Goal: Information Seeking & Learning: Learn about a topic

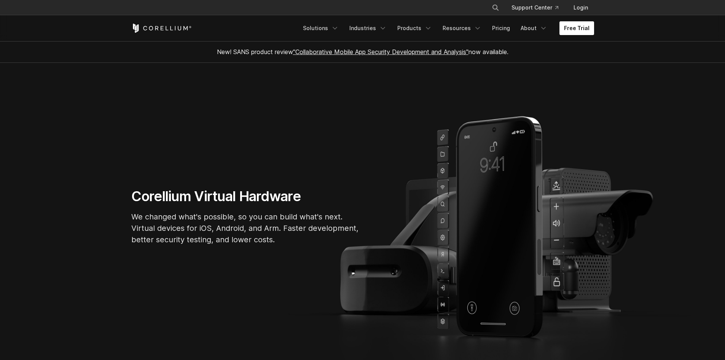
click at [582, 30] on link "Free Trial" at bounding box center [576, 28] width 35 height 14
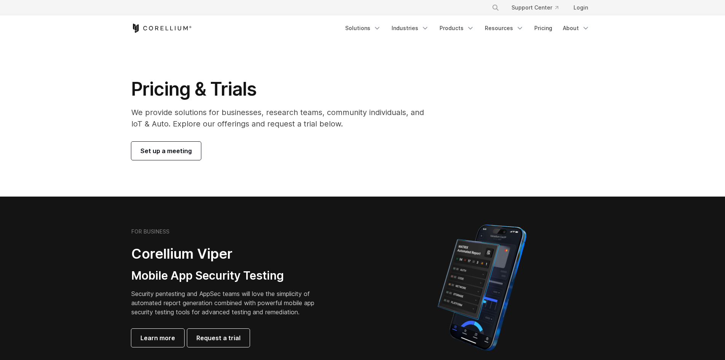
click at [186, 146] on link "Set up a meeting" at bounding box center [166, 151] width 70 height 18
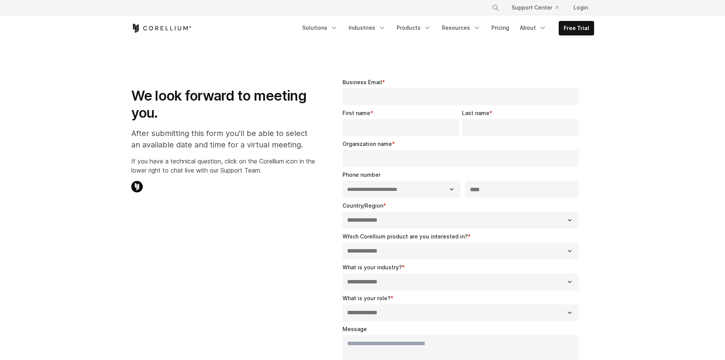
select select "**"
click at [506, 29] on link "Pricing" at bounding box center [500, 28] width 27 height 14
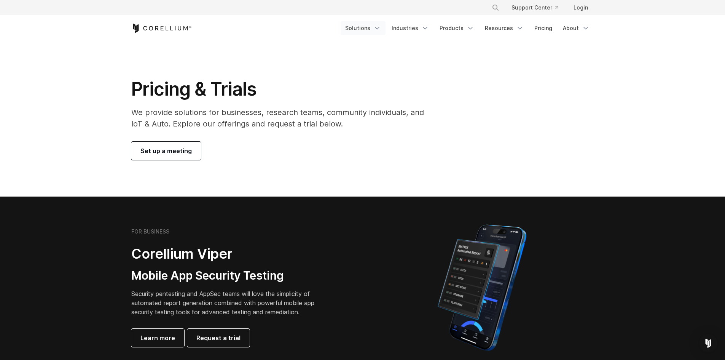
click at [375, 23] on link "Solutions" at bounding box center [363, 28] width 45 height 14
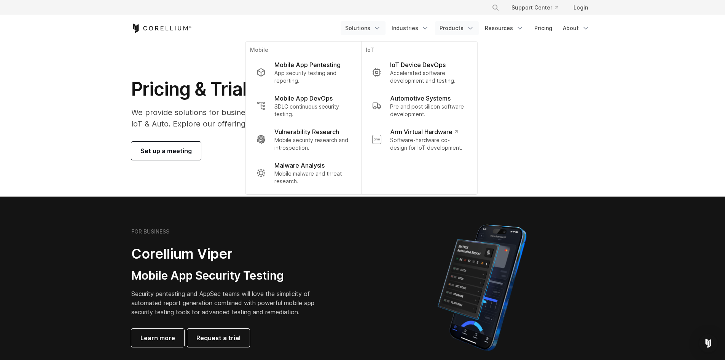
click at [458, 30] on link "Products" at bounding box center [457, 28] width 44 height 14
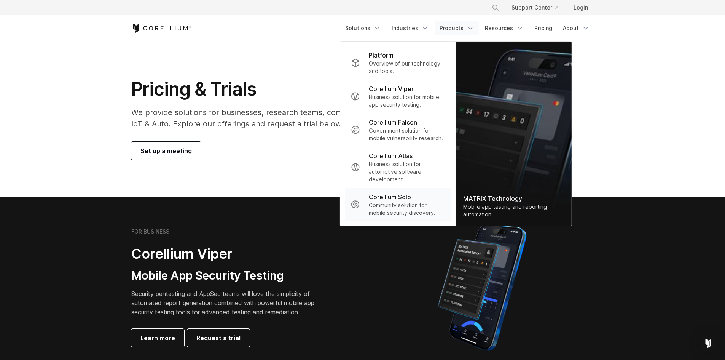
click at [401, 201] on p "Corellium Solo" at bounding box center [390, 196] width 42 height 9
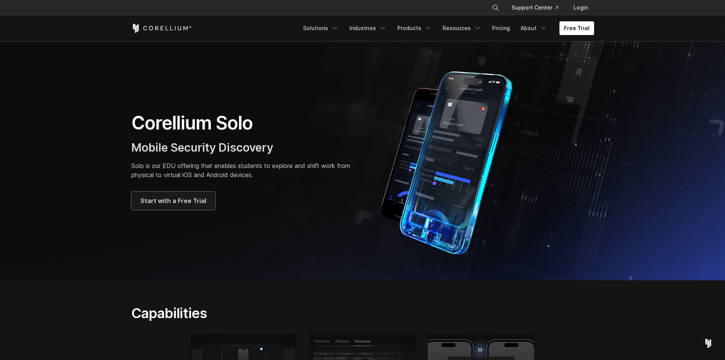
click at [186, 199] on span "Start with a Free Trial" at bounding box center [173, 200] width 66 height 9
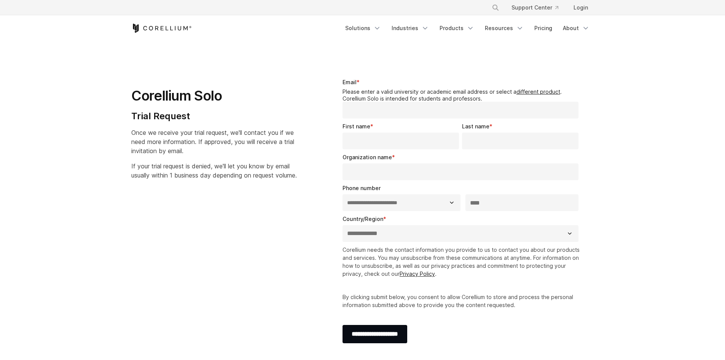
select select "**"
click at [386, 172] on input "Organization name *" at bounding box center [461, 171] width 236 height 17
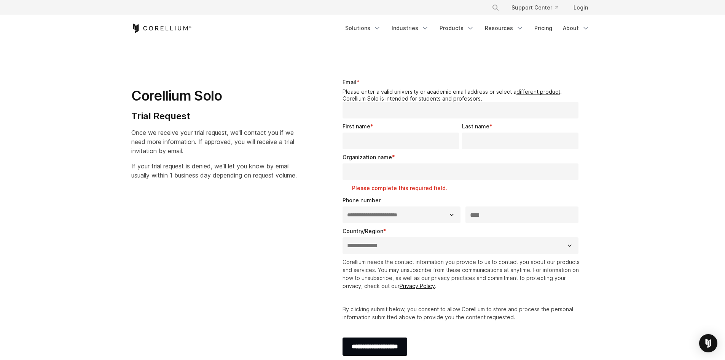
click at [322, 186] on div "Corellium Solo Trial Request Once we receive your trial request, we'll contact …" at bounding box center [223, 126] width 199 height 120
click at [462, 23] on link "Products" at bounding box center [457, 28] width 44 height 14
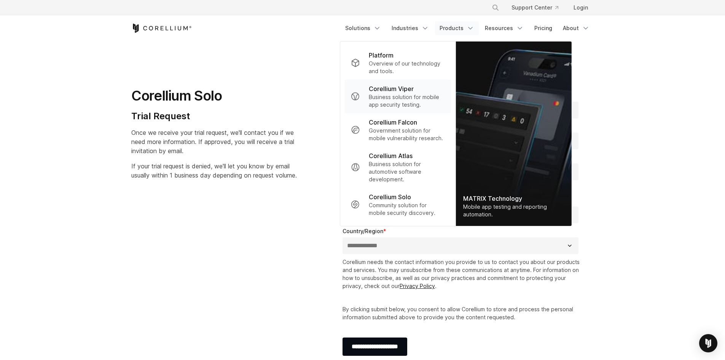
click at [404, 92] on p "Corellium Viper" at bounding box center [391, 88] width 45 height 9
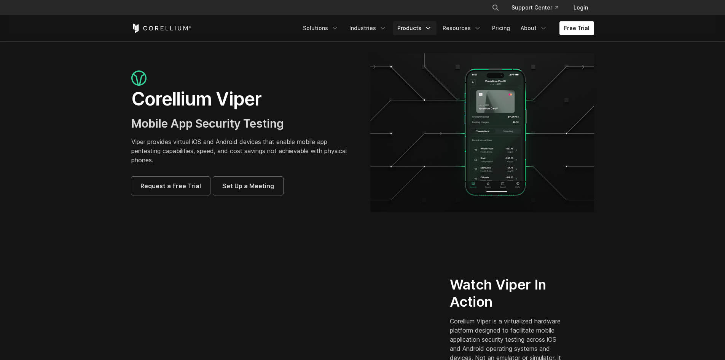
click at [424, 30] on link "Products" at bounding box center [415, 28] width 44 height 14
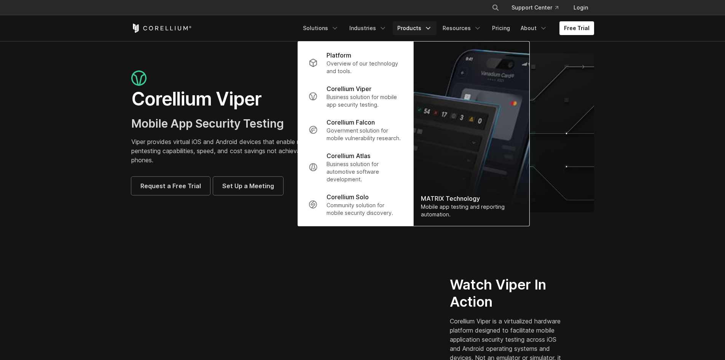
click at [237, 226] on section "Corellium Viper Mobile App Security Testing Viper provides virtual iOS and Andr…" at bounding box center [362, 135] width 725 height 189
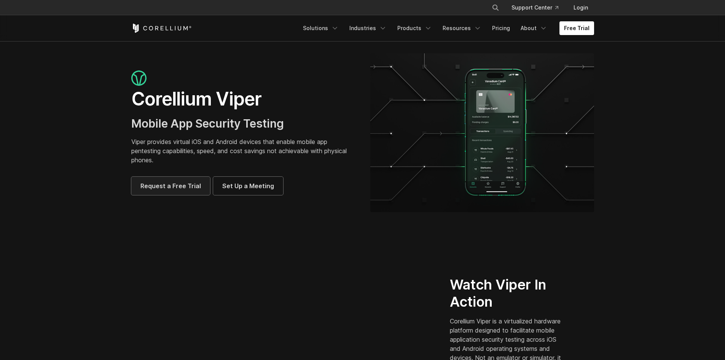
click at [180, 185] on span "Request a Free Trial" at bounding box center [170, 185] width 61 height 9
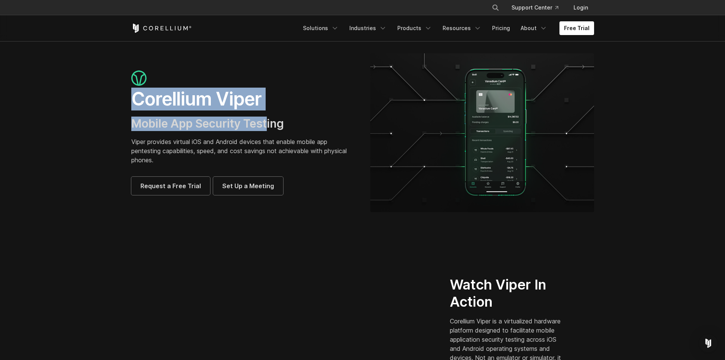
drag, startPoint x: 134, startPoint y: 97, endPoint x: 269, endPoint y: 117, distance: 136.1
click at [269, 117] on div "Corellium Viper Mobile App Security Testing Viper provides virtual iOS and Andr…" at bounding box center [243, 132] width 224 height 124
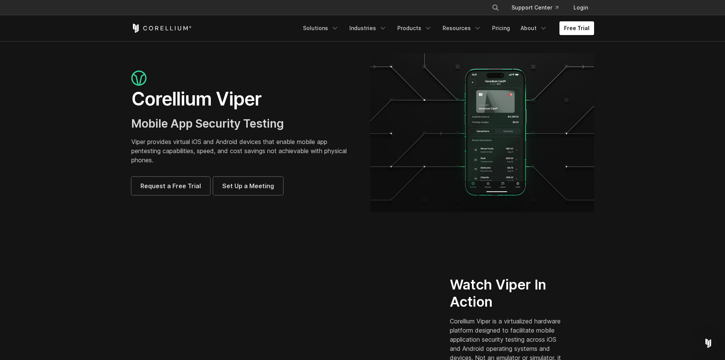
click at [277, 134] on div "Corellium Viper Mobile App Security Testing Viper provides virtual iOS and Andr…" at bounding box center [243, 132] width 224 height 124
drag, startPoint x: 137, startPoint y: 148, endPoint x: 179, endPoint y: 153, distance: 41.9
click at [179, 153] on p "Viper provides virtual iOS and Android devices that enable mobile app pentestin…" at bounding box center [243, 150] width 224 height 27
click at [230, 141] on p "Viper provides virtual iOS and Android devices that enable mobile app pentestin…" at bounding box center [243, 150] width 224 height 27
click at [541, 31] on icon "Navigation Menu" at bounding box center [544, 28] width 8 height 8
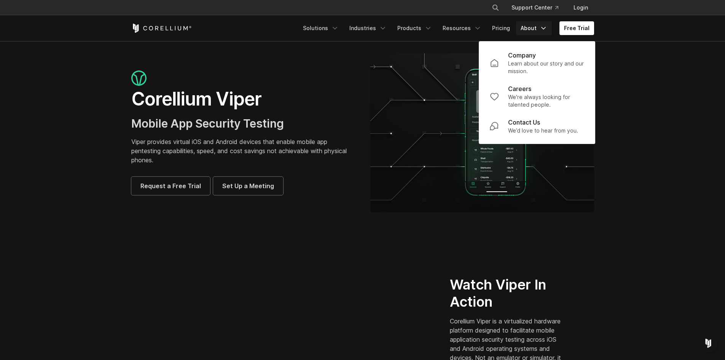
click at [541, 31] on icon "Navigation Menu" at bounding box center [544, 28] width 8 height 8
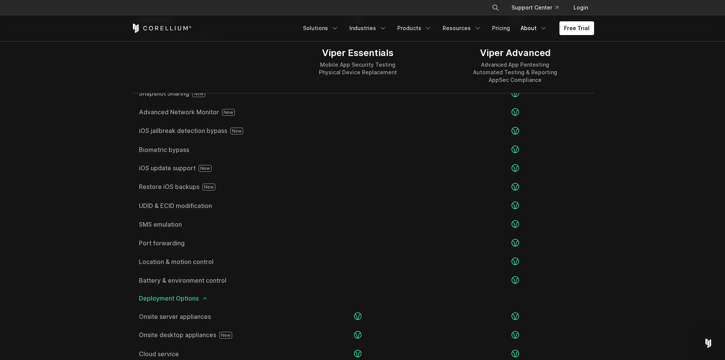
scroll to position [1372, 0]
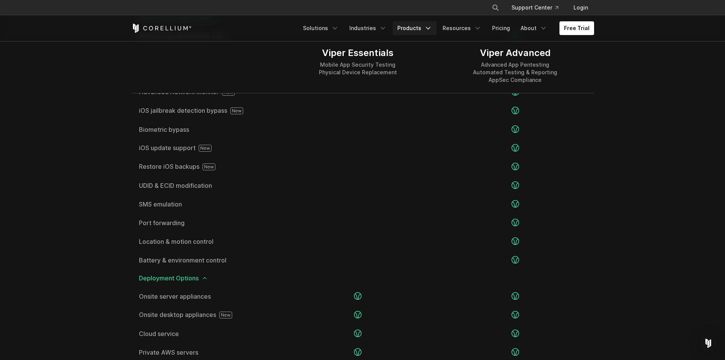
click at [417, 30] on link "Products" at bounding box center [415, 28] width 44 height 14
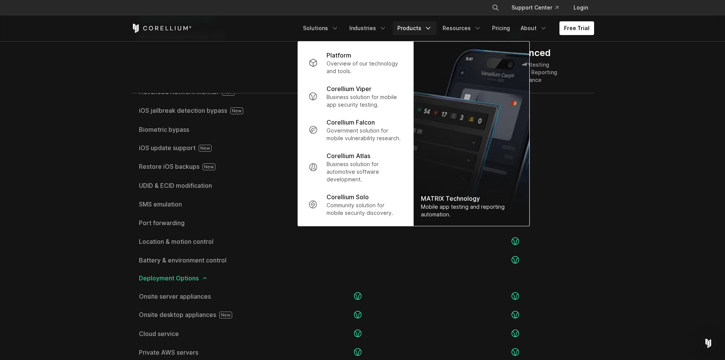
click at [417, 30] on link "Products" at bounding box center [415, 28] width 44 height 14
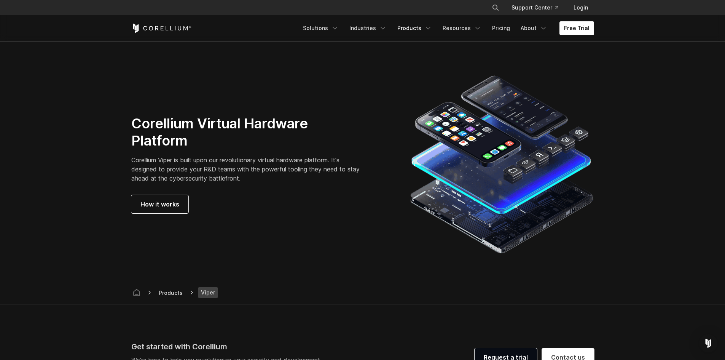
scroll to position [1957, 0]
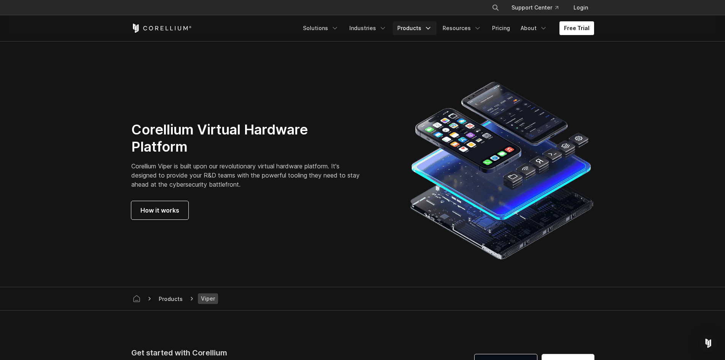
click at [423, 28] on link "Products" at bounding box center [415, 28] width 44 height 14
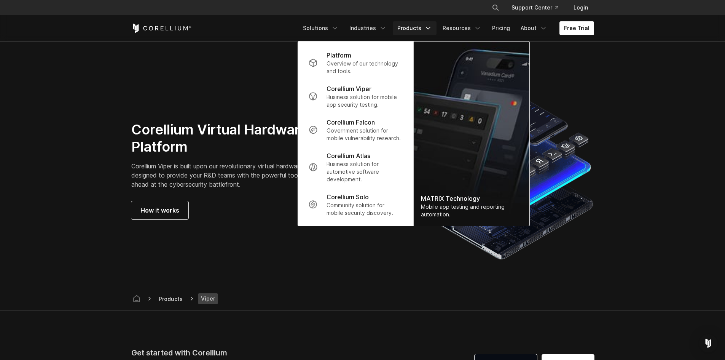
click at [261, 98] on div "Corellium Virtual Hardware Platform Corellium Viper is built upon our revolutio…" at bounding box center [363, 170] width 478 height 184
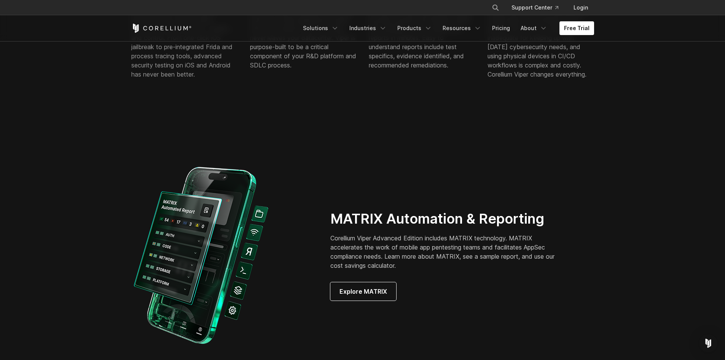
scroll to position [680, 0]
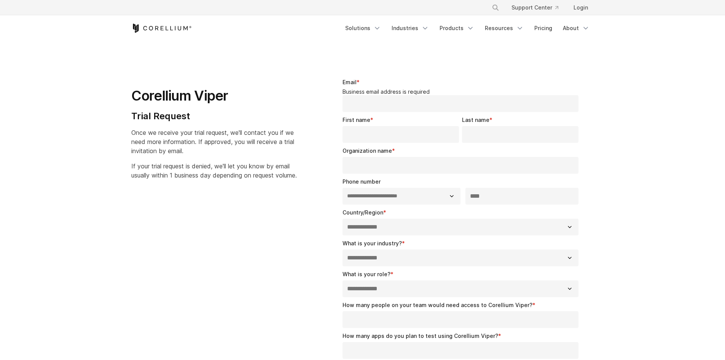
select select "**"
click at [379, 105] on input "Email *" at bounding box center [461, 103] width 236 height 17
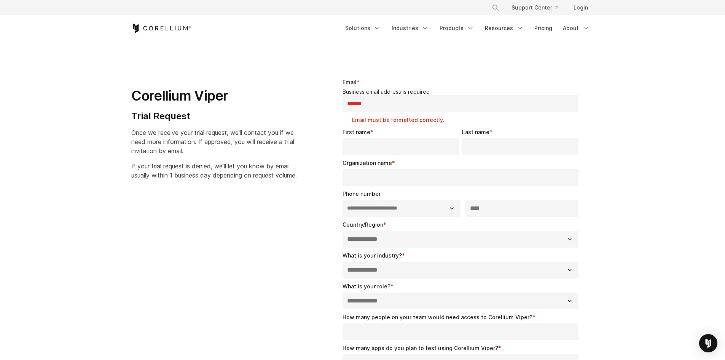
type input "**********"
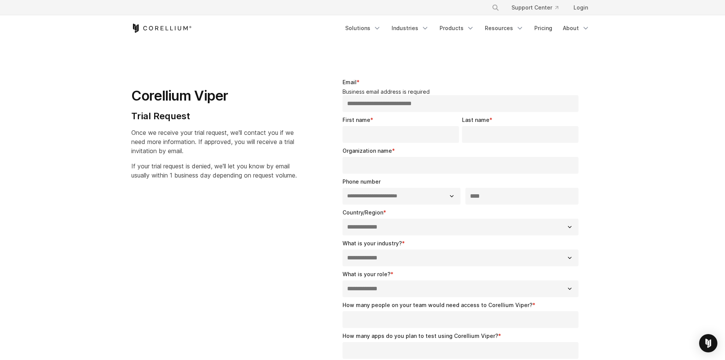
click at [406, 137] on input "First name *" at bounding box center [401, 134] width 116 height 17
type input "*******"
type input "***"
click at [402, 168] on input "Organization name *" at bounding box center [461, 165] width 236 height 17
type input "**********"
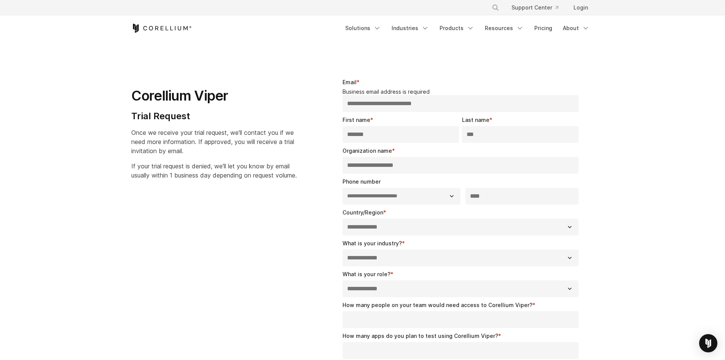
click at [464, 231] on select "**********" at bounding box center [461, 226] width 236 height 17
click at [501, 198] on input "***" at bounding box center [521, 196] width 113 height 17
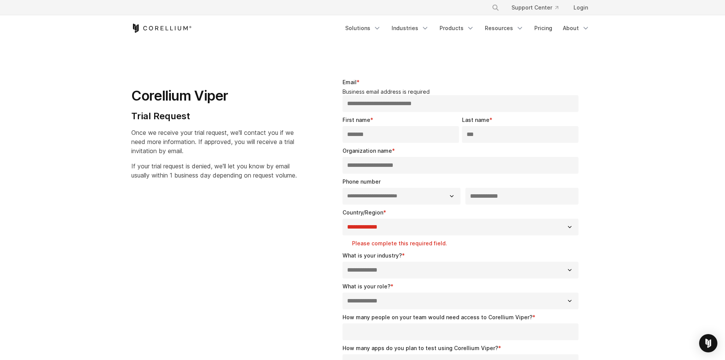
type input "**********"
click at [471, 224] on select "**********" at bounding box center [461, 226] width 236 height 17
select select "*********"
click at [343, 218] on select "**********" at bounding box center [461, 226] width 236 height 17
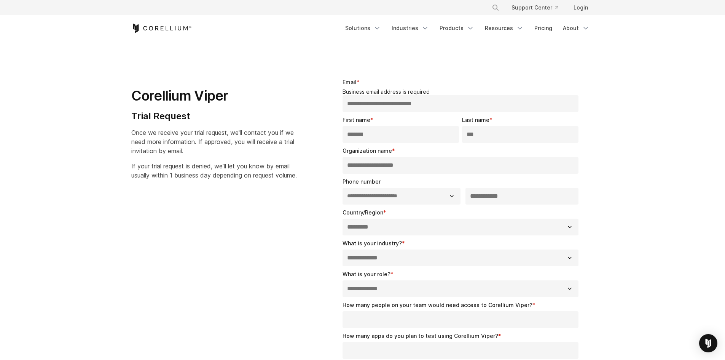
click at [365, 259] on select "**********" at bounding box center [461, 257] width 236 height 17
select select "**********"
click at [343, 249] on select "**********" at bounding box center [461, 257] width 236 height 17
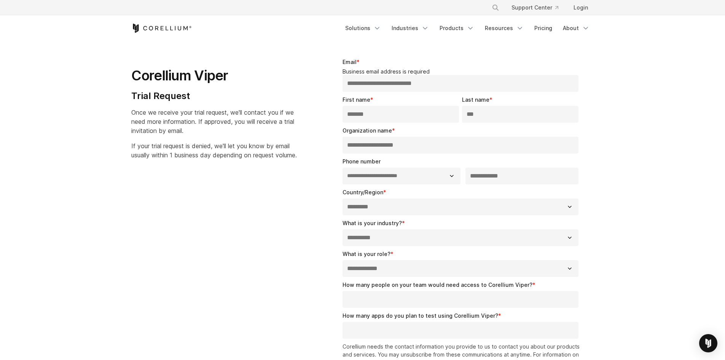
scroll to position [38, 0]
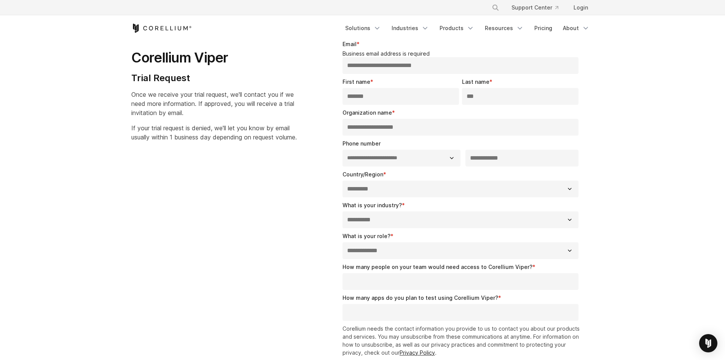
click at [368, 250] on select "**********" at bounding box center [461, 250] width 236 height 17
click at [560, 246] on select "**********" at bounding box center [461, 250] width 236 height 17
click at [343, 242] on select "**********" at bounding box center [461, 250] width 236 height 17
click at [530, 247] on select "**********" at bounding box center [461, 250] width 236 height 17
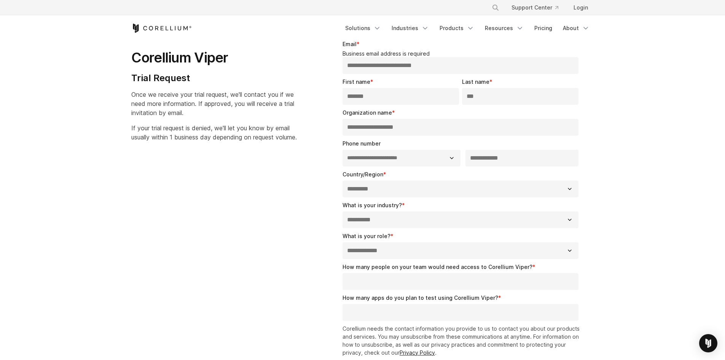
click at [530, 247] on select "**********" at bounding box center [461, 250] width 236 height 17
click at [343, 242] on select "**********" at bounding box center [461, 250] width 236 height 17
click at [480, 285] on input "How many people on your team would need access to Corellium Viper? *" at bounding box center [461, 281] width 236 height 17
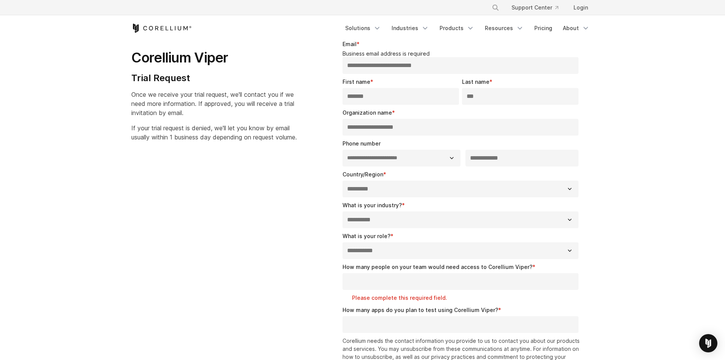
click at [502, 247] on select "**********" at bounding box center [461, 250] width 236 height 17
select select "**********"
click at [343, 242] on select "**********" at bounding box center [461, 250] width 236 height 17
click at [439, 282] on input "How many people on your team would need access to Corellium Viper? *" at bounding box center [461, 281] width 236 height 17
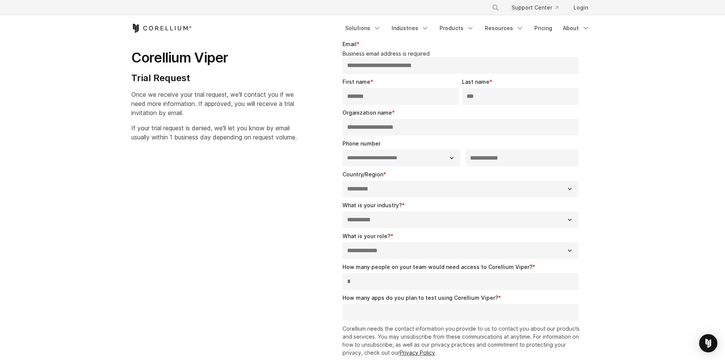
type input "*"
click at [419, 310] on input "How many apps do you plan to test using Corellium Viper? *" at bounding box center [461, 312] width 236 height 17
type input "*"
click at [610, 255] on section "**********" at bounding box center [362, 234] width 725 height 462
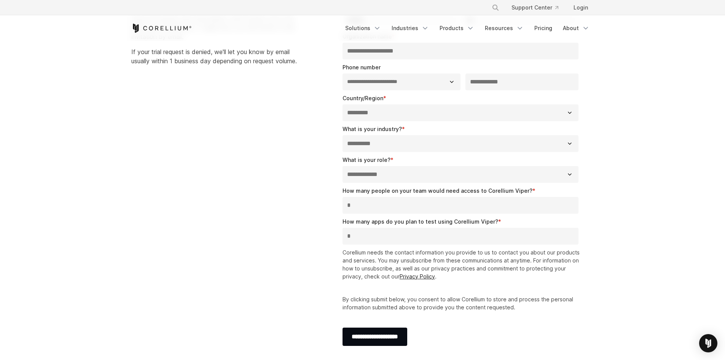
scroll to position [152, 0]
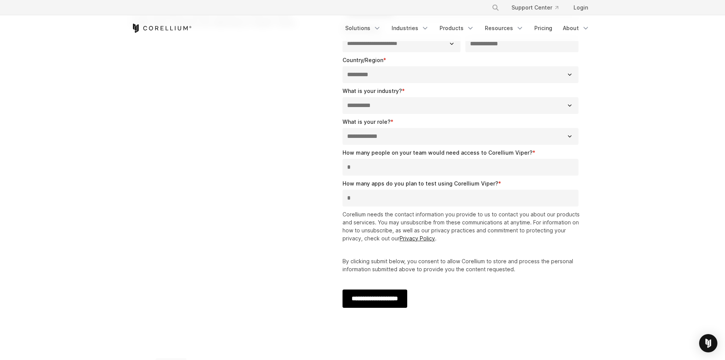
click at [407, 296] on input "**********" at bounding box center [375, 298] width 65 height 18
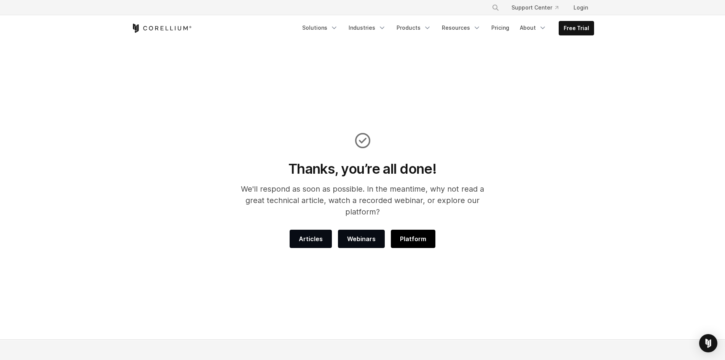
click at [413, 234] on span "Platform" at bounding box center [413, 238] width 26 height 9
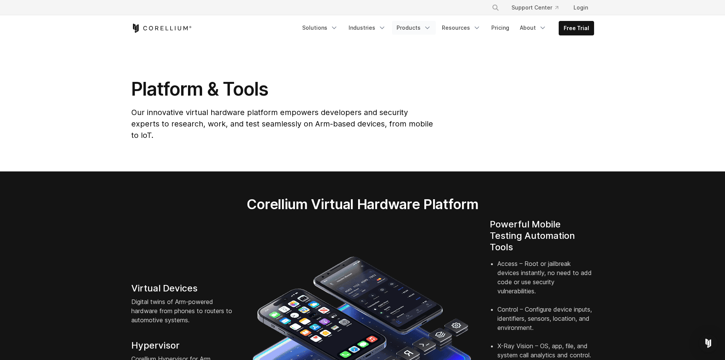
click at [428, 23] on link "Products" at bounding box center [414, 28] width 44 height 14
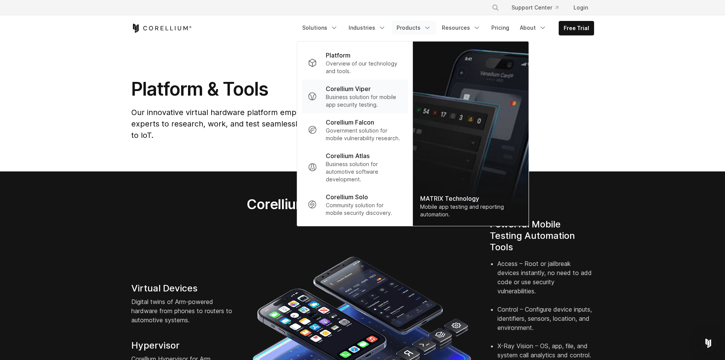
click at [371, 85] on p "Corellium Viper" at bounding box center [348, 88] width 45 height 9
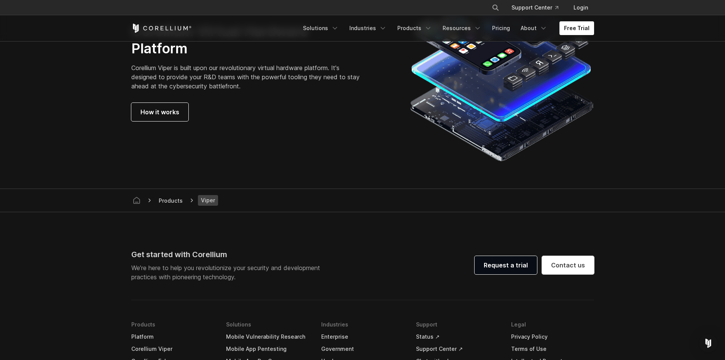
scroll to position [2241, 0]
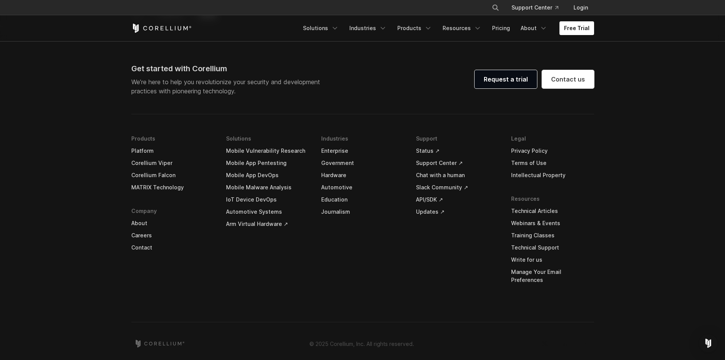
drag, startPoint x: 287, startPoint y: 150, endPoint x: 326, endPoint y: 19, distance: 137.2
click at [326, 19] on div "Free Trial Solutions IoT" at bounding box center [362, 28] width 463 height 26
click at [330, 28] on link "Solutions" at bounding box center [320, 28] width 45 height 14
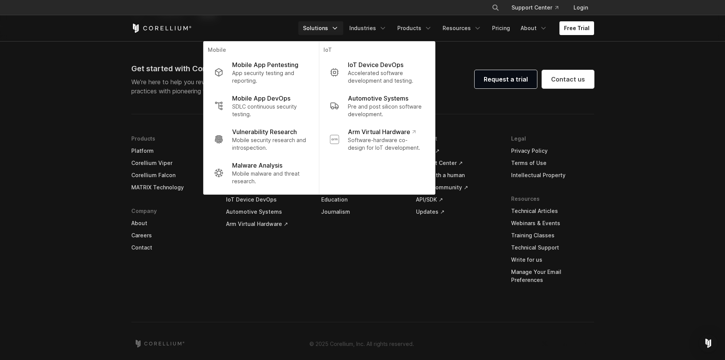
scroll to position [1926, 0]
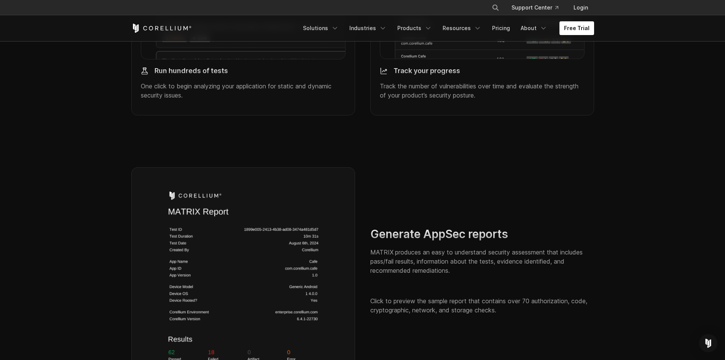
scroll to position [1066, 0]
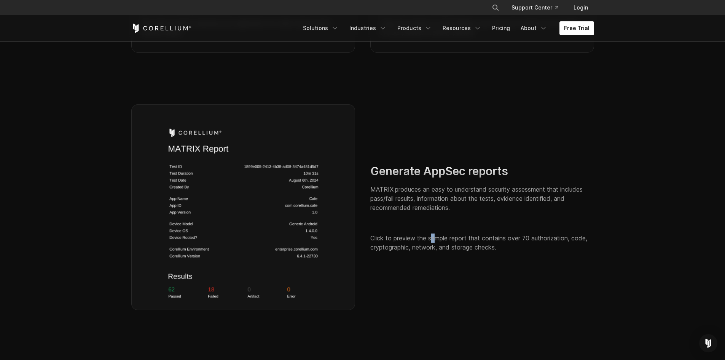
click at [434, 247] on p "Click to preview the sample report that contains over 70 authorization, code, c…" at bounding box center [482, 242] width 224 height 18
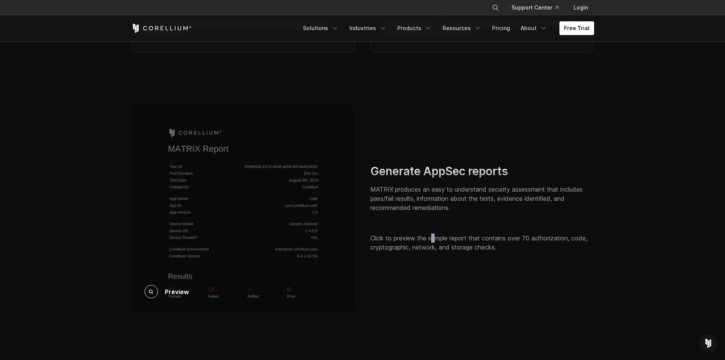
click at [275, 199] on div "Preview" at bounding box center [243, 207] width 224 height 207
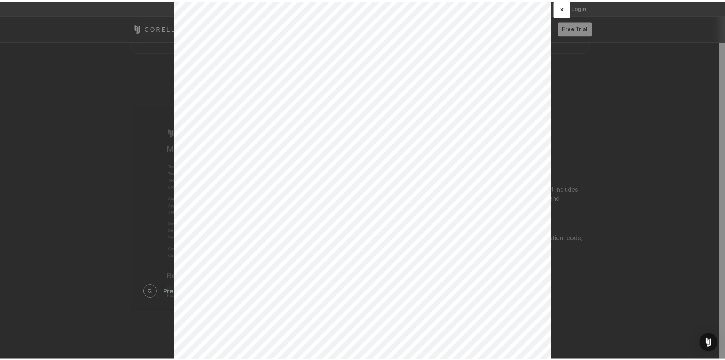
scroll to position [0, 0]
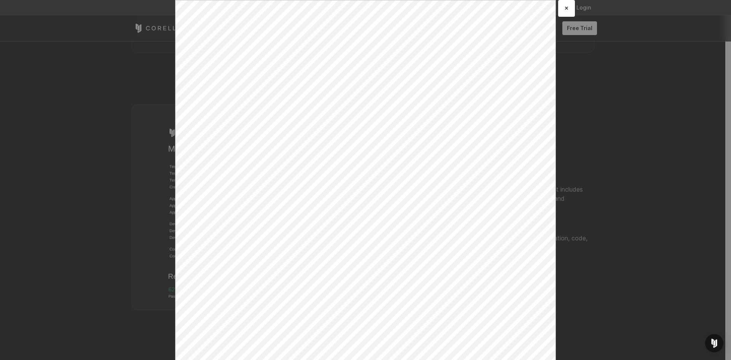
click at [615, 109] on div "× Loading..." at bounding box center [365, 180] width 731 height 360
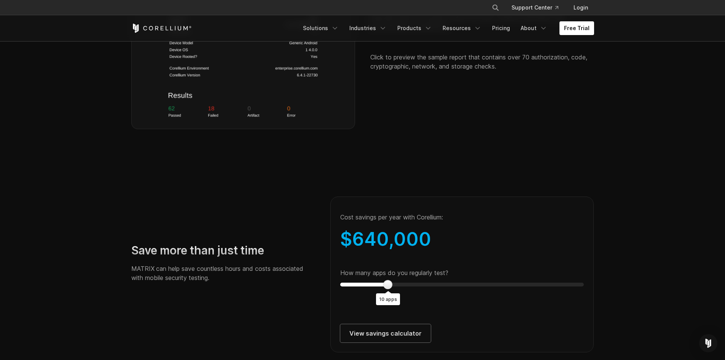
scroll to position [1332, 0]
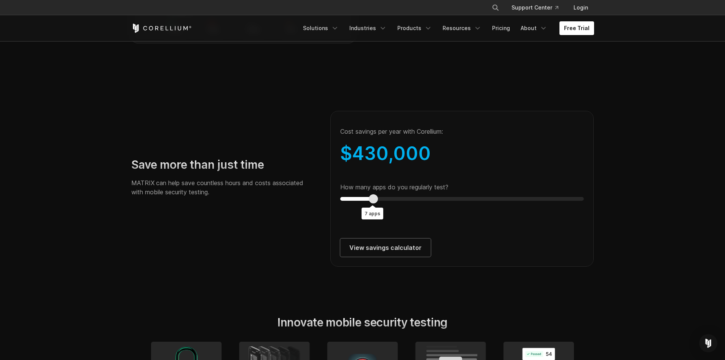
type input "*"
click at [381, 201] on div "How many apps do you regularly test? 8 apps" at bounding box center [462, 192] width 244 height 18
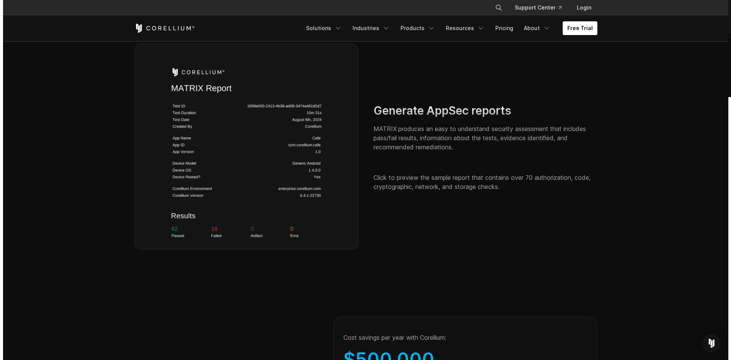
scroll to position [1104, 0]
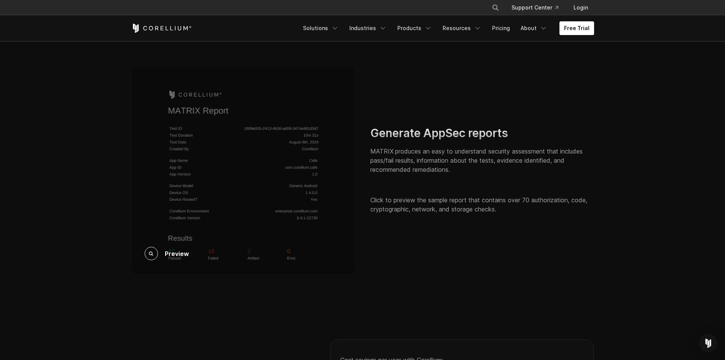
click at [176, 246] on div "Preview" at bounding box center [243, 169] width 224 height 207
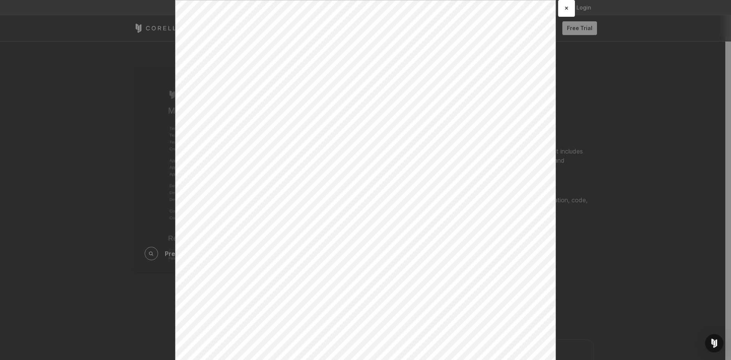
scroll to position [0, 0]
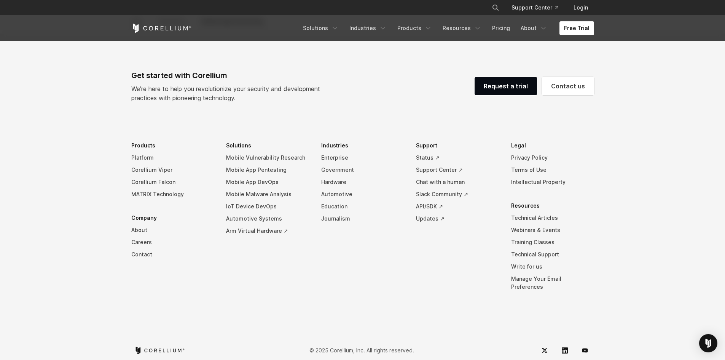
scroll to position [2406, 0]
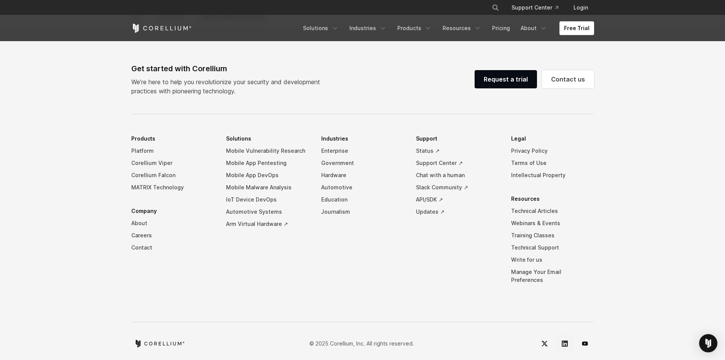
click at [568, 336] on link "LinkedIn" at bounding box center [565, 343] width 18 height 18
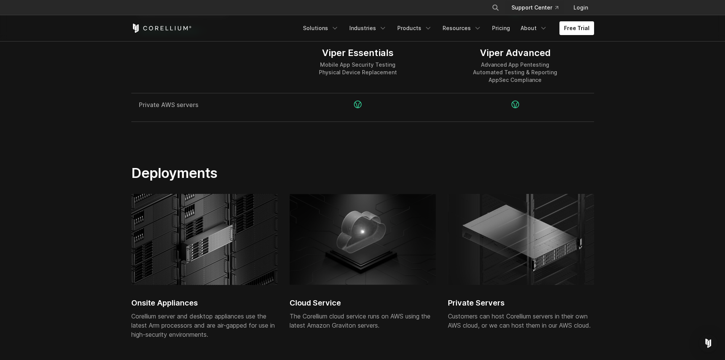
scroll to position [1508, 0]
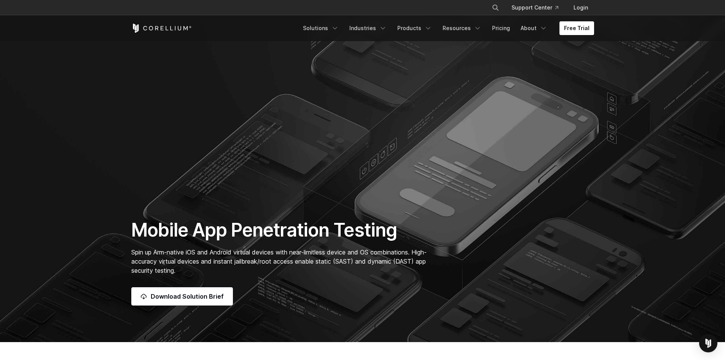
scroll to position [2406, 0]
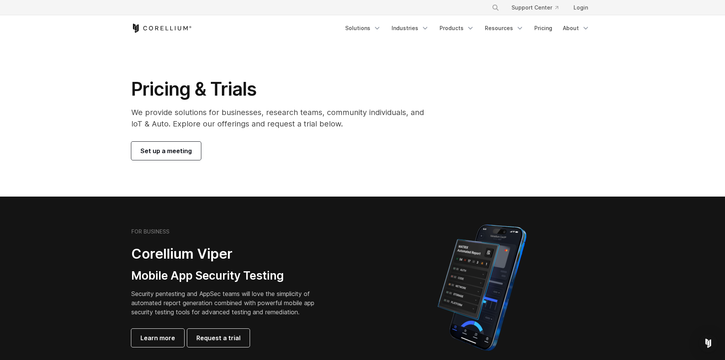
click at [169, 151] on span "Set up a meeting" at bounding box center [165, 150] width 51 height 9
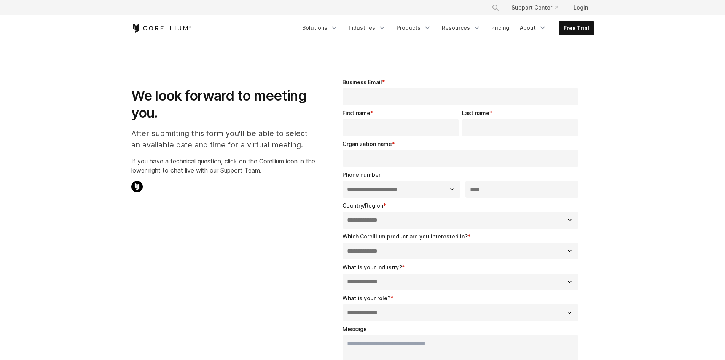
select select "**"
click at [500, 29] on link "Pricing" at bounding box center [500, 28] width 27 height 14
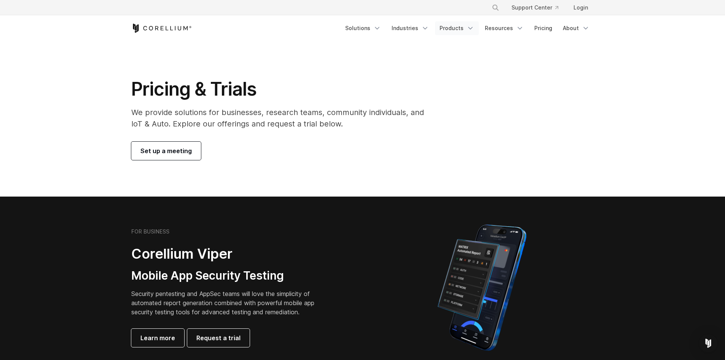
click at [459, 26] on link "Products" at bounding box center [457, 28] width 44 height 14
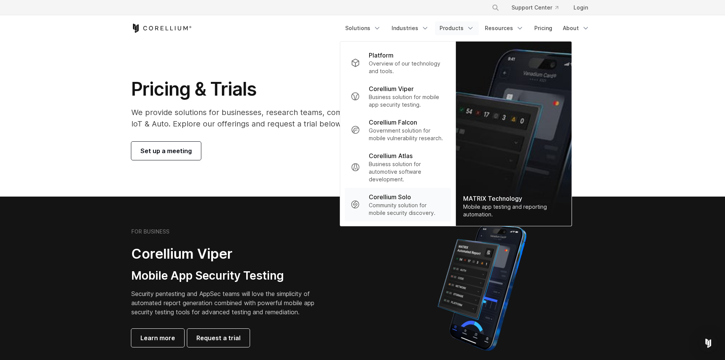
click at [397, 198] on p "Corellium Solo" at bounding box center [390, 196] width 42 height 9
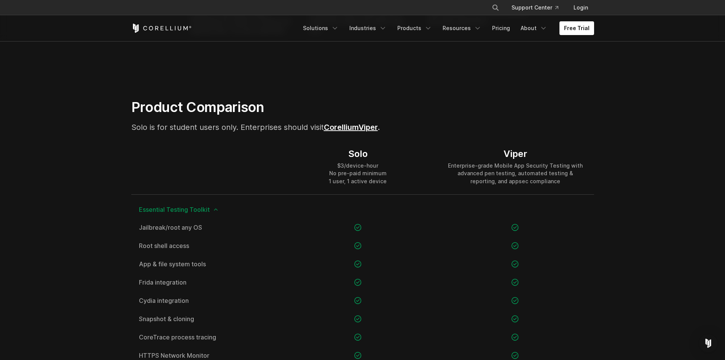
scroll to position [457, 0]
drag, startPoint x: 336, startPoint y: 165, endPoint x: 384, endPoint y: 164, distance: 48.7
click at [384, 164] on div "$3/device-hour No pre-paid minimum 1 user, 1 active device" at bounding box center [358, 172] width 58 height 23
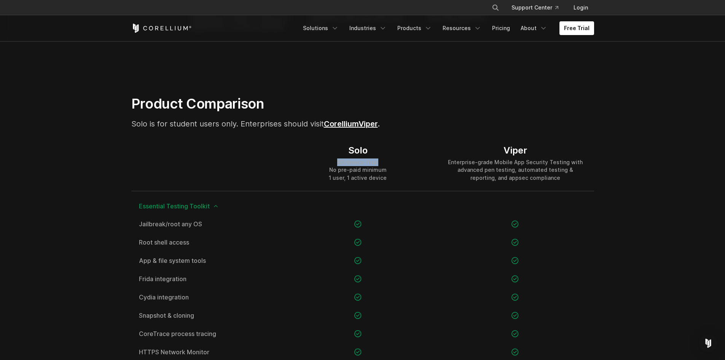
scroll to position [495, 0]
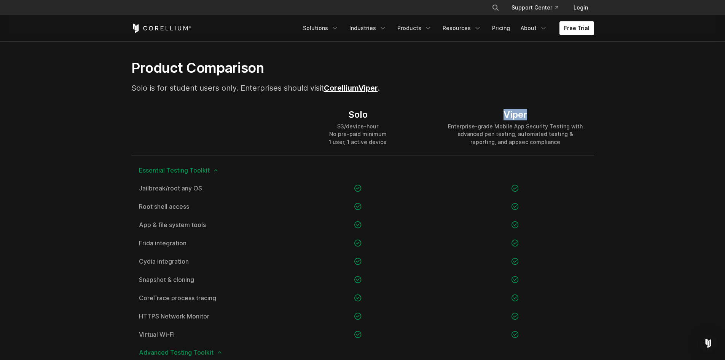
drag, startPoint x: 502, startPoint y: 112, endPoint x: 534, endPoint y: 118, distance: 32.5
click at [534, 118] on div "Viper" at bounding box center [515, 114] width 142 height 11
click at [492, 127] on div "Enterprise-grade Mobile App Security Testing with advanced pen testing, automat…" at bounding box center [515, 134] width 142 height 23
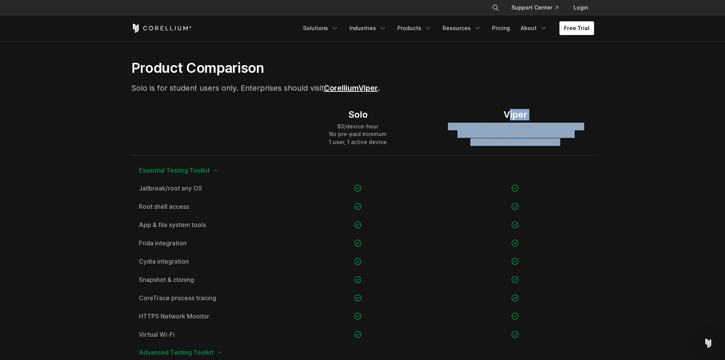
drag, startPoint x: 509, startPoint y: 113, endPoint x: 573, endPoint y: 138, distance: 68.9
click at [573, 138] on div "Viper Enterprise-grade Mobile App Security Testing with advanced pen testing, a…" at bounding box center [515, 127] width 142 height 37
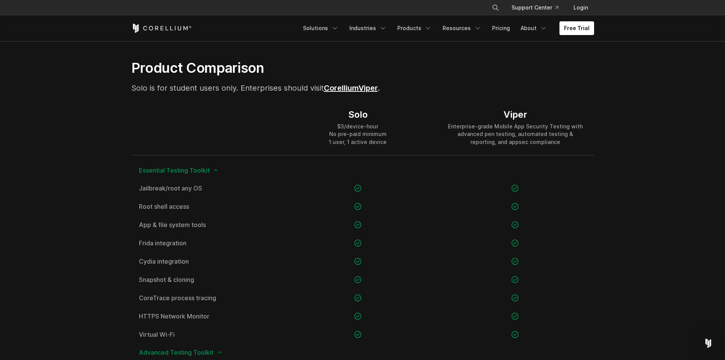
drag, startPoint x: 347, startPoint y: 129, endPoint x: 339, endPoint y: 116, distance: 15.1
click at [347, 129] on div "$3/device-hour No pre-paid minimum 1 user, 1 active device" at bounding box center [358, 134] width 58 height 23
drag, startPoint x: 350, startPoint y: 112, endPoint x: 387, endPoint y: 140, distance: 45.9
click at [387, 140] on div "Solo $3/device-hour No pre-paid minimum 1 user, 1 active device" at bounding box center [357, 127] width 157 height 55
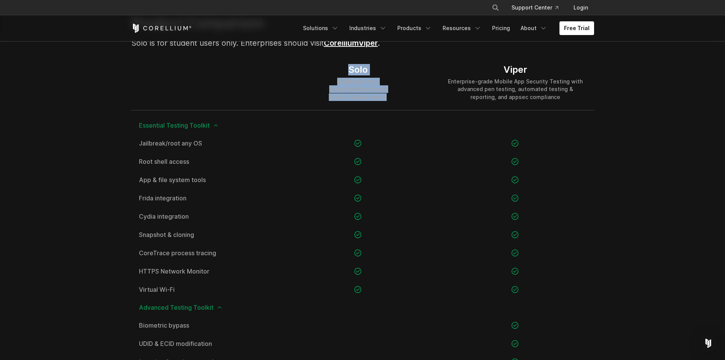
scroll to position [457, 0]
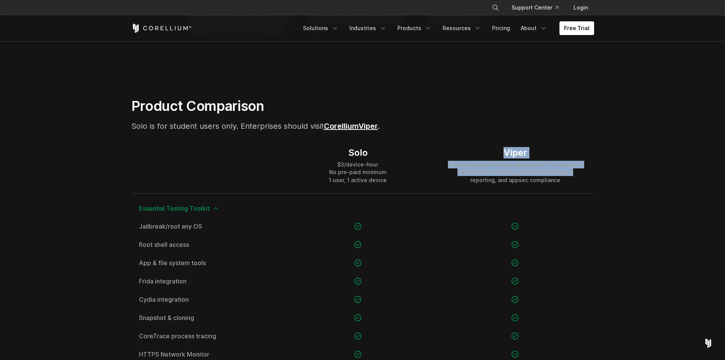
drag, startPoint x: 501, startPoint y: 152, endPoint x: 557, endPoint y: 172, distance: 59.6
click at [557, 172] on div "Viper Enterprise-grade Mobile App Security Testing with advanced pen testing, a…" at bounding box center [515, 165] width 142 height 37
click at [560, 189] on div "Viper Enterprise-grade Mobile App Security Testing with advanced pen testing, a…" at bounding box center [515, 165] width 157 height 55
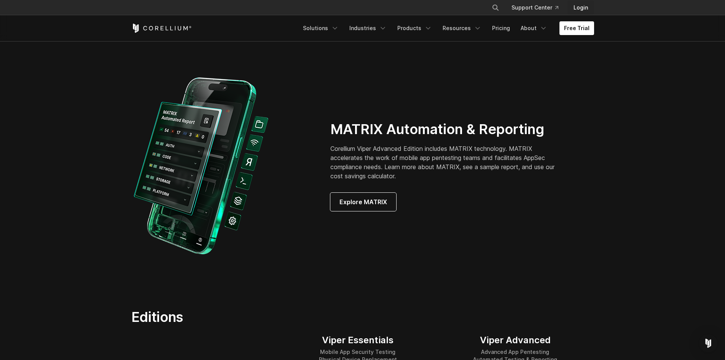
click at [576, 7] on link "Login" at bounding box center [580, 8] width 27 height 14
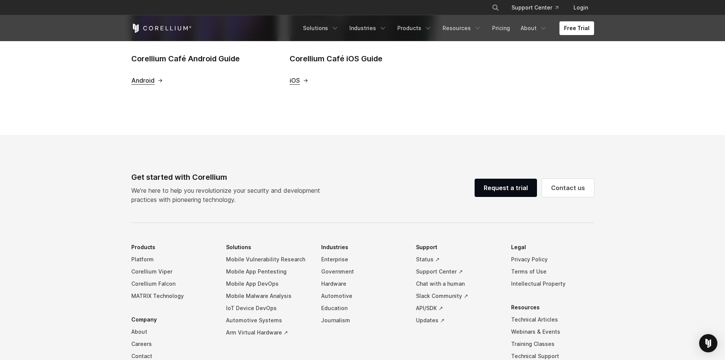
scroll to position [266, 0]
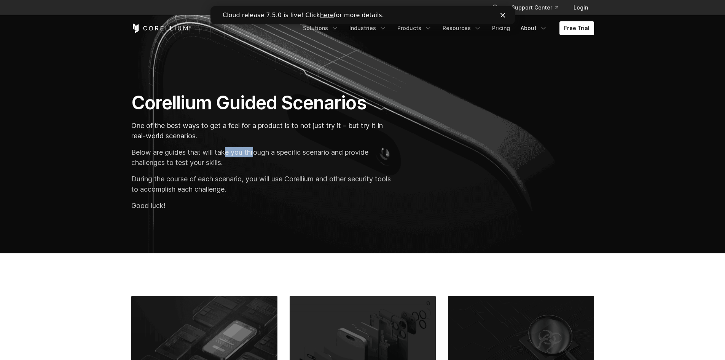
drag, startPoint x: 229, startPoint y: 150, endPoint x: 254, endPoint y: 155, distance: 25.1
click at [254, 155] on p "Below are guides that will take you through a specific scenario and provide cha…" at bounding box center [263, 157] width 264 height 21
click at [205, 166] on p "Below are guides that will take you through a specific scenario and provide cha…" at bounding box center [263, 157] width 264 height 21
drag, startPoint x: 189, startPoint y: 178, endPoint x: 222, endPoint y: 183, distance: 33.8
click at [220, 183] on p "During the course of each scenario, you will use Corellium and other security t…" at bounding box center [263, 184] width 264 height 21
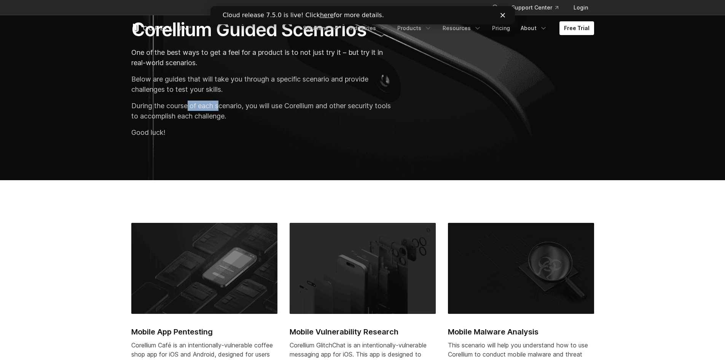
scroll to position [76, 0]
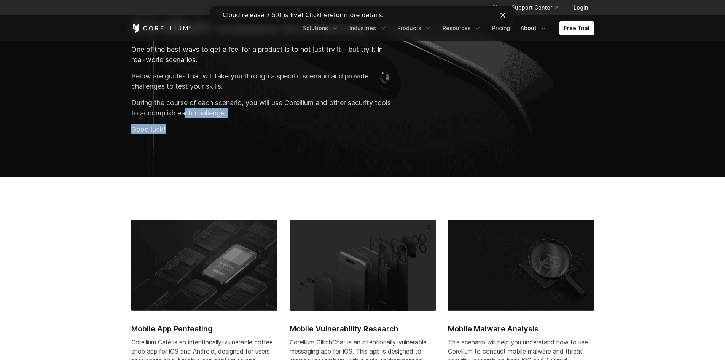
drag, startPoint x: 205, startPoint y: 111, endPoint x: 239, endPoint y: 121, distance: 35.3
click at [239, 121] on div "Corellium Guided Scenarios One of the best ways to get a feel for a product is …" at bounding box center [263, 77] width 279 height 125
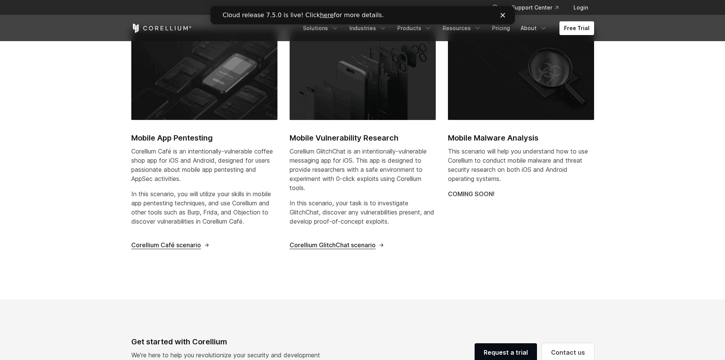
scroll to position [266, 0]
drag, startPoint x: 172, startPoint y: 152, endPoint x: 194, endPoint y: 160, distance: 23.8
click at [195, 159] on p "Corellium Café is an intentionally-vulnerable coffee shop app for iOS and Andro…" at bounding box center [204, 165] width 146 height 37
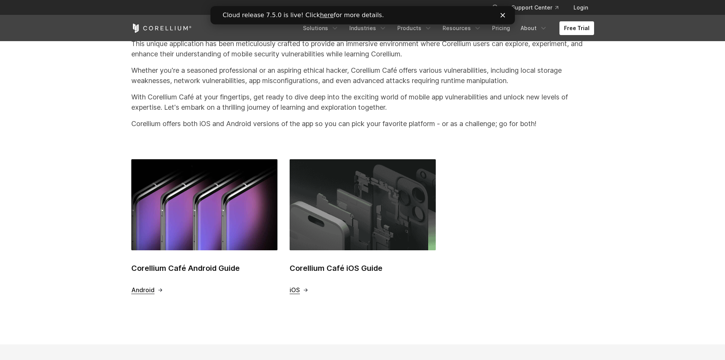
scroll to position [190, 0]
click at [330, 258] on link "Corellium Café iOS Guide iOS" at bounding box center [363, 226] width 146 height 135
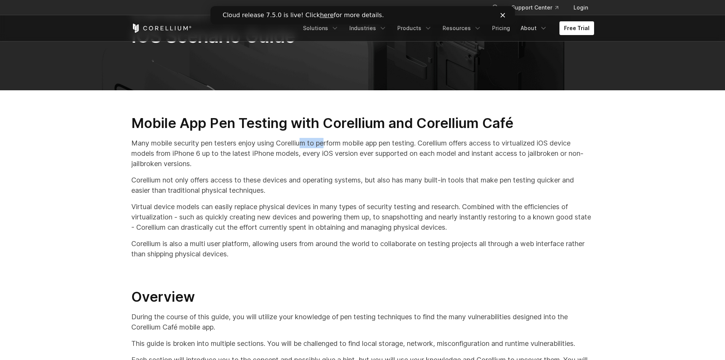
drag, startPoint x: 304, startPoint y: 141, endPoint x: 327, endPoint y: 142, distance: 22.5
click at [327, 142] on p "Many mobile security pen testers enjoy using Corellium to perform mobile app pe…" at bounding box center [362, 153] width 463 height 31
drag, startPoint x: 257, startPoint y: 155, endPoint x: 272, endPoint y: 157, distance: 15.1
click at [272, 157] on p "Many mobile security pen testers enjoy using Corellium to perform mobile app pe…" at bounding box center [362, 153] width 463 height 31
drag, startPoint x: 247, startPoint y: 178, endPoint x: 264, endPoint y: 179, distance: 17.2
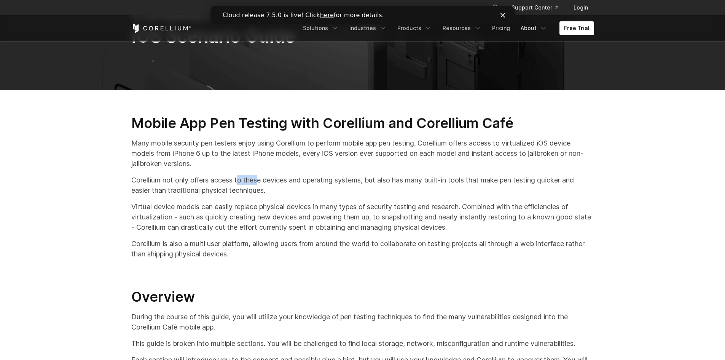
click at [263, 178] on p "Corellium not only offers access to these devices and operating systems, but al…" at bounding box center [362, 185] width 463 height 21
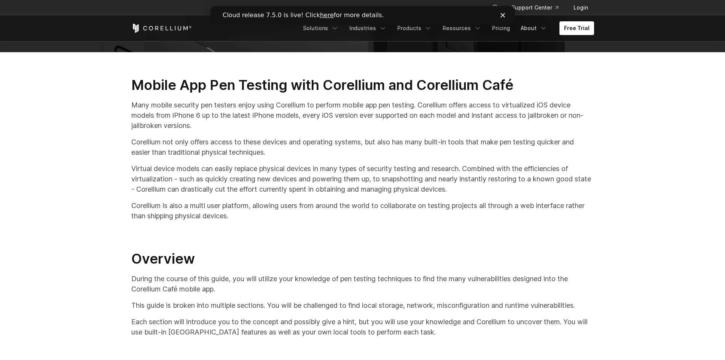
click at [268, 204] on p "Corellium is also a multi user platform, allowing users from around the world t…" at bounding box center [362, 210] width 463 height 21
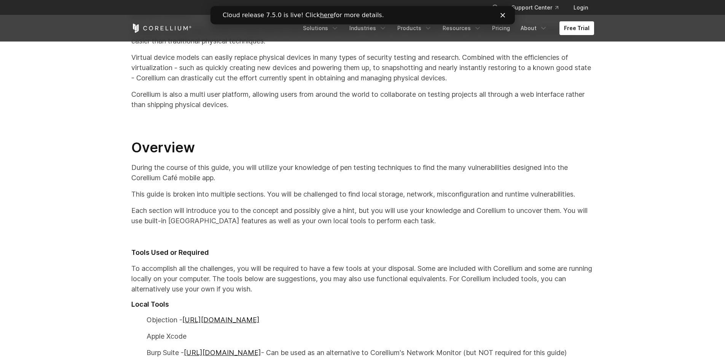
scroll to position [228, 0]
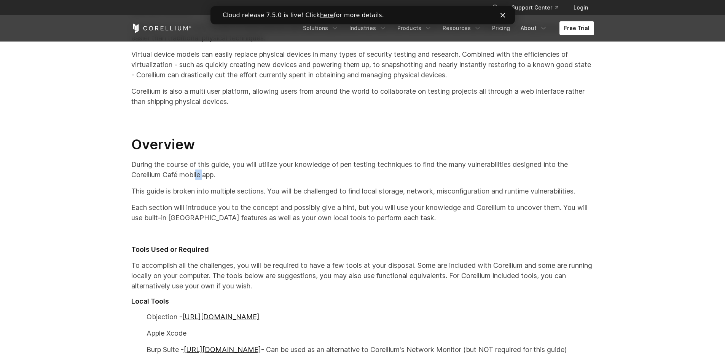
drag, startPoint x: 196, startPoint y: 172, endPoint x: 205, endPoint y: 176, distance: 9.4
click at [205, 175] on p "During the course of this guide, you will utilize your knowledge of pen testing…" at bounding box center [362, 169] width 463 height 21
drag, startPoint x: 195, startPoint y: 191, endPoint x: 202, endPoint y: 194, distance: 7.0
click at [202, 194] on p "This guide is broken into multiple sections. You will be challenged to find loc…" at bounding box center [362, 191] width 463 height 10
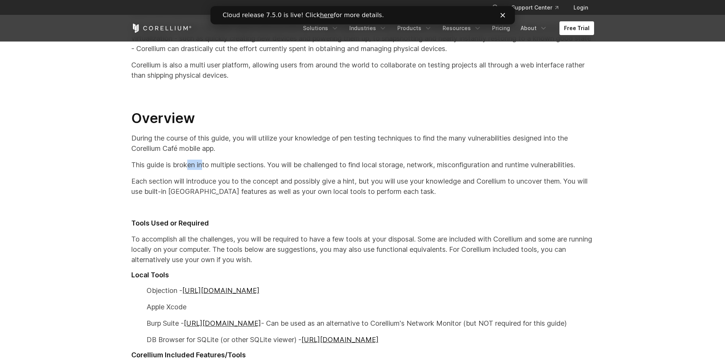
scroll to position [266, 0]
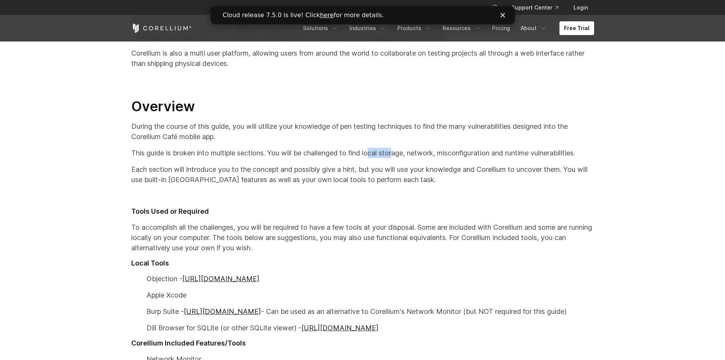
drag, startPoint x: 380, startPoint y: 153, endPoint x: 397, endPoint y: 154, distance: 17.2
click at [397, 154] on p "This guide is broken into multiple sections. You will be challenged to find loc…" at bounding box center [362, 153] width 463 height 10
drag, startPoint x: 433, startPoint y: 154, endPoint x: 441, endPoint y: 155, distance: 8.0
click at [441, 155] on p "This guide is broken into multiple sections. You will be challenged to find loc…" at bounding box center [362, 153] width 463 height 10
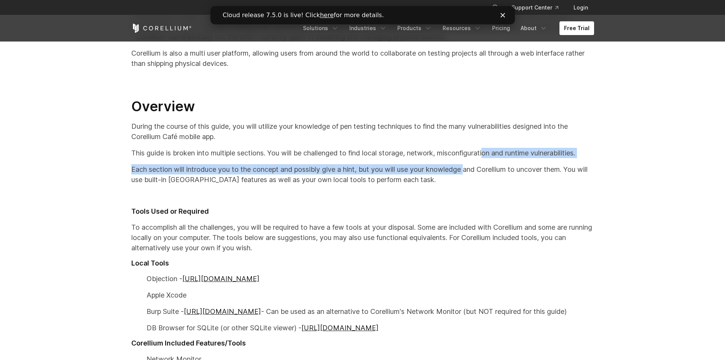
drag, startPoint x: 468, startPoint y: 161, endPoint x: 492, endPoint y: 153, distance: 24.9
click at [491, 153] on div "Mobile App Pen Testing with Corellium and Corellium Café Many mobile security p…" at bounding box center [363, 187] width 478 height 527
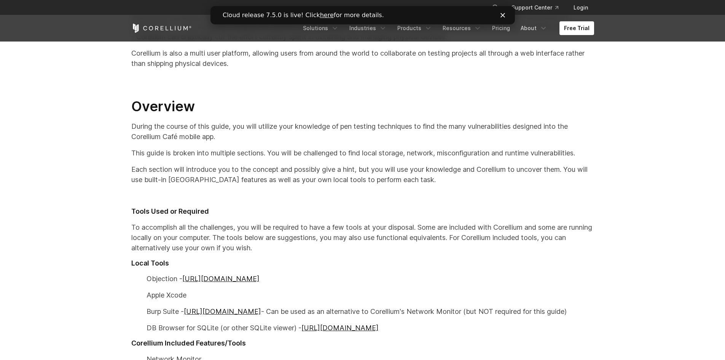
click at [492, 164] on p "Each section will introduce you to the concept and possibly give a hint, but yo…" at bounding box center [362, 174] width 463 height 21
drag, startPoint x: 177, startPoint y: 167, endPoint x: 207, endPoint y: 167, distance: 29.7
click at [207, 167] on p "Each section will introduce you to the concept and possibly give a hint, but yo…" at bounding box center [362, 174] width 463 height 21
click at [269, 177] on p "Each section will introduce you to the concept and possibly give a hint, but yo…" at bounding box center [362, 174] width 463 height 21
drag, startPoint x: 288, startPoint y: 170, endPoint x: 302, endPoint y: 171, distance: 14.5
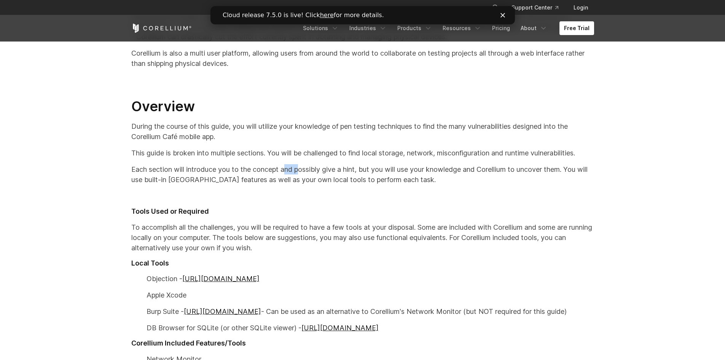
click at [302, 171] on p "Each section will introduce you to the concept and possibly give a hint, but yo…" at bounding box center [362, 174] width 463 height 21
drag, startPoint x: 416, startPoint y: 175, endPoint x: 437, endPoint y: 175, distance: 20.9
click at [437, 175] on p "Each section will introduce you to the concept and possibly give a hint, but yo…" at bounding box center [362, 174] width 463 height 21
click at [445, 186] on div "Mobile App Pen Testing with Corellium and Corellium Café Many mobile security p…" at bounding box center [363, 187] width 478 height 527
click at [189, 178] on p "Each section will introduce you to the concept and possibly give a hint, but yo…" at bounding box center [362, 174] width 463 height 21
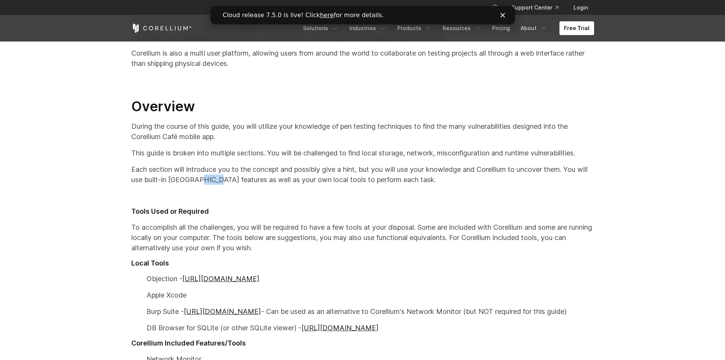
drag, startPoint x: 210, startPoint y: 177, endPoint x: 224, endPoint y: 179, distance: 14.0
click at [224, 179] on p "Each section will introduce you to the concept and possibly give a hint, but yo…" at bounding box center [362, 174] width 463 height 21
click at [253, 188] on div "Mobile App Pen Testing with Corellium and Corellium Café Many mobile security p…" at bounding box center [363, 187] width 478 height 527
drag, startPoint x: 275, startPoint y: 180, endPoint x: 306, endPoint y: 182, distance: 30.9
click at [306, 182] on p "Each section will introduce you to the concept and possibly give a hint, but yo…" at bounding box center [362, 174] width 463 height 21
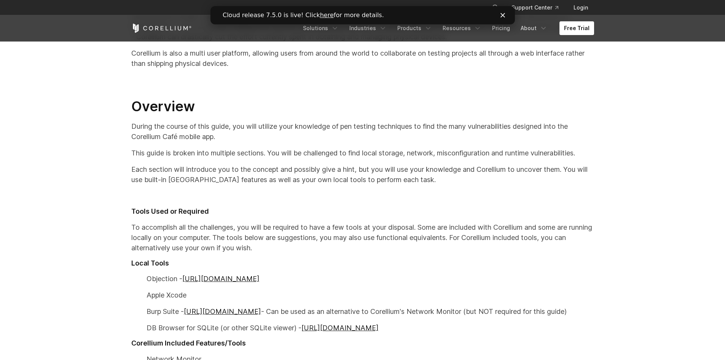
click at [305, 194] on p at bounding box center [362, 196] width 463 height 10
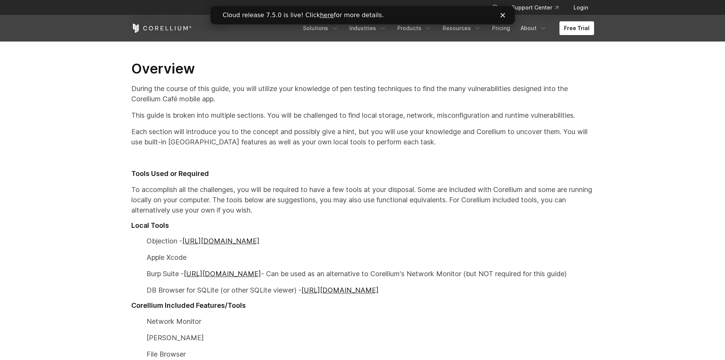
scroll to position [304, 0]
drag, startPoint x: 248, startPoint y: 183, endPoint x: 272, endPoint y: 185, distance: 23.7
click at [272, 185] on p "To accomplish all the challenges, you will be required to have a few tools at y…" at bounding box center [362, 199] width 463 height 31
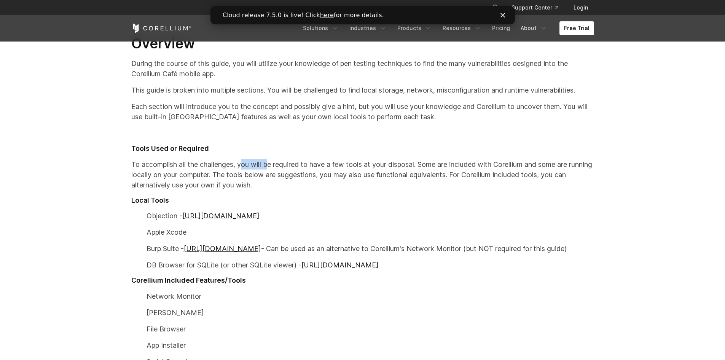
scroll to position [343, 0]
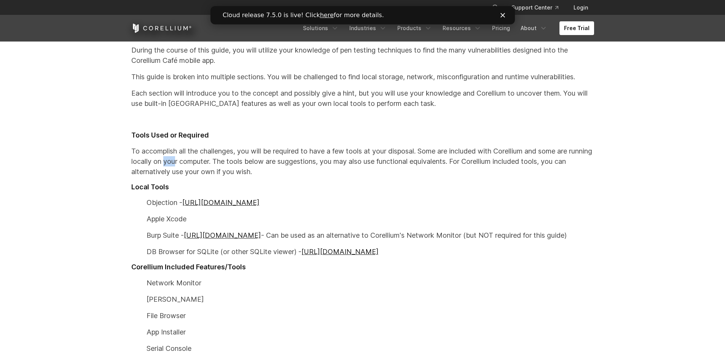
drag, startPoint x: 194, startPoint y: 164, endPoint x: 205, endPoint y: 167, distance: 11.4
click at [201, 165] on p "To accomplish all the challenges, you will be required to have a few tools at y…" at bounding box center [362, 161] width 463 height 31
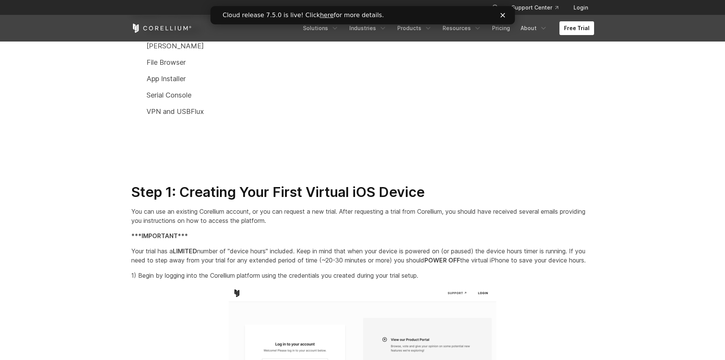
scroll to position [609, 0]
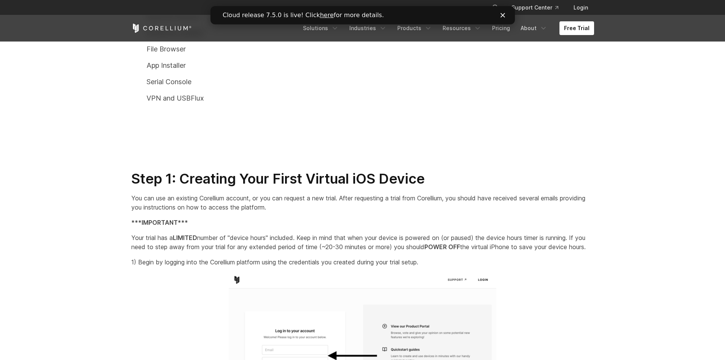
click at [502, 15] on polygon "Close" at bounding box center [502, 15] width 5 height 5
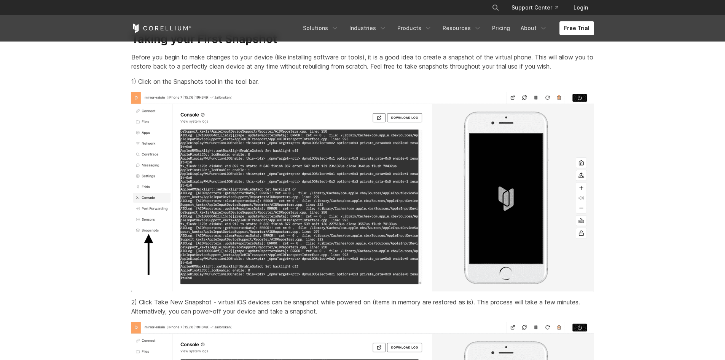
scroll to position [2626, 0]
